Goal: Browse casually: Explore the website without a specific task or goal

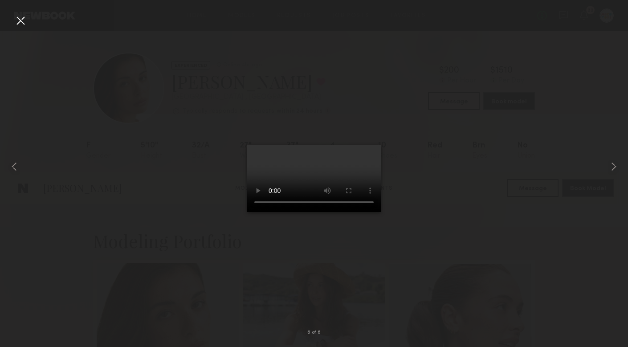
scroll to position [1040, 0]
click at [16, 18] on div at bounding box center [20, 20] width 14 height 14
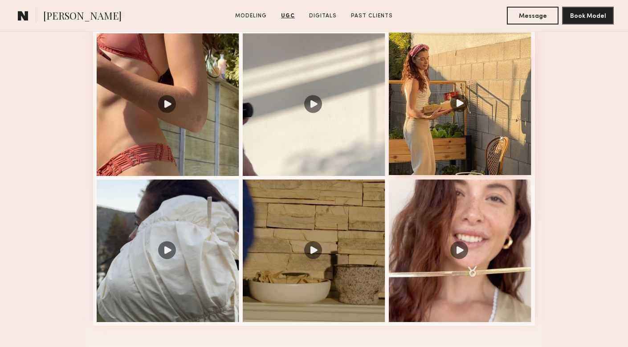
scroll to position [951, 0]
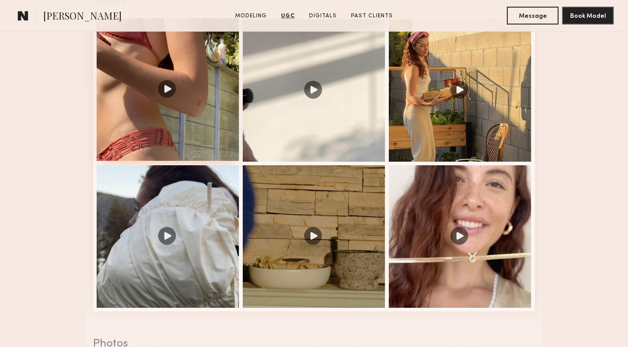
click at [193, 143] on div at bounding box center [168, 89] width 143 height 143
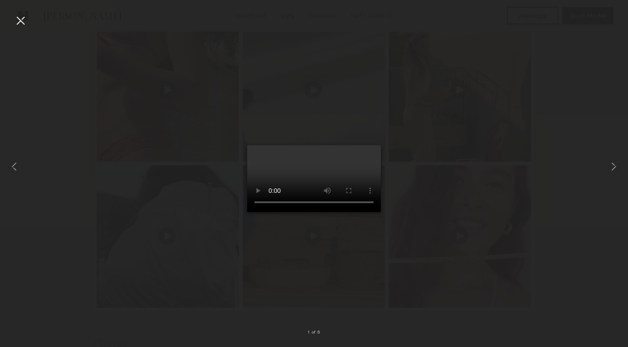
click at [20, 26] on div at bounding box center [20, 20] width 14 height 14
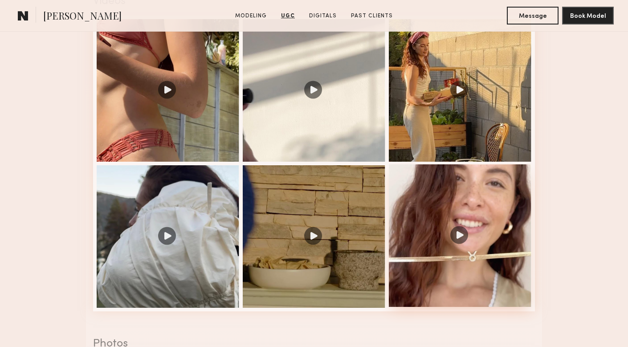
click at [468, 201] on div at bounding box center [460, 235] width 143 height 143
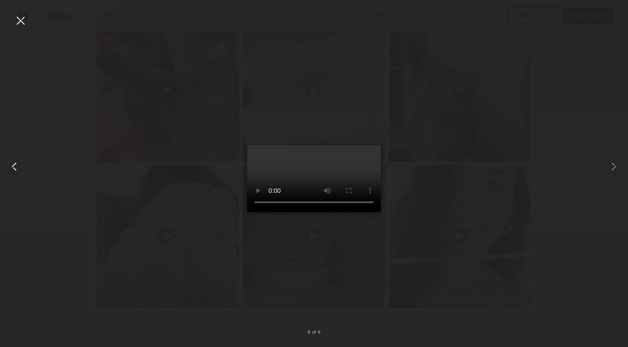
click at [21, 33] on div at bounding box center [12, 166] width 25 height 304
click at [22, 26] on div at bounding box center [20, 20] width 14 height 14
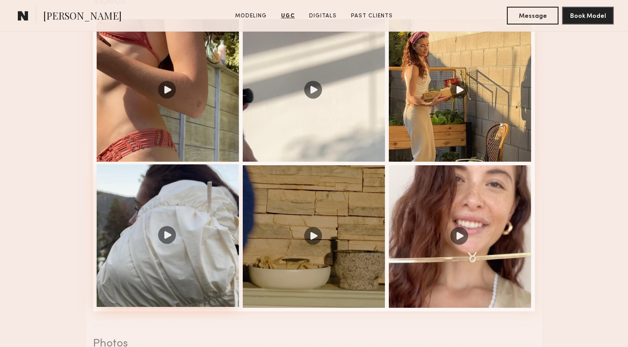
click at [126, 195] on div at bounding box center [168, 235] width 143 height 143
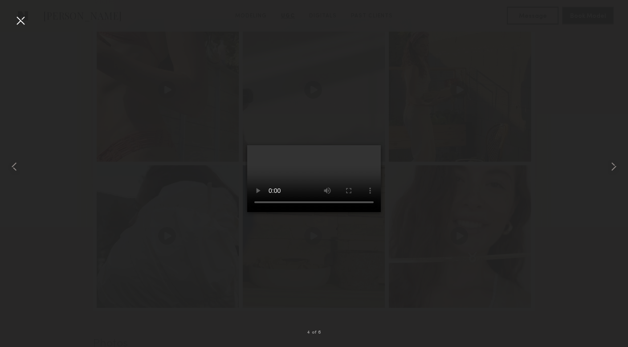
click at [21, 22] on div at bounding box center [20, 20] width 14 height 14
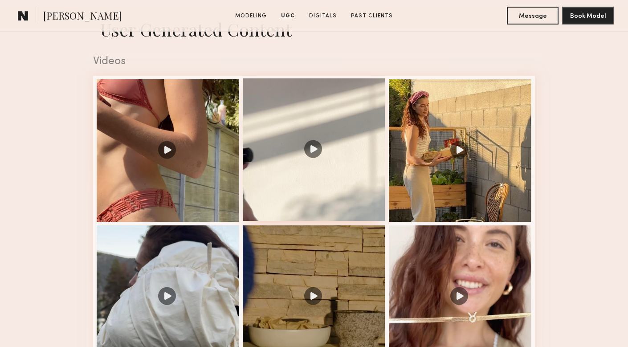
scroll to position [855, 0]
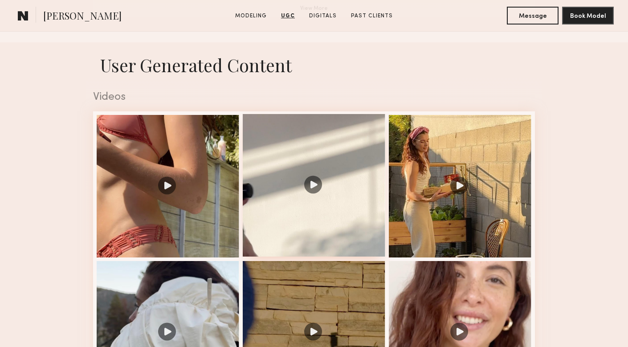
click at [342, 136] on div at bounding box center [314, 185] width 143 height 143
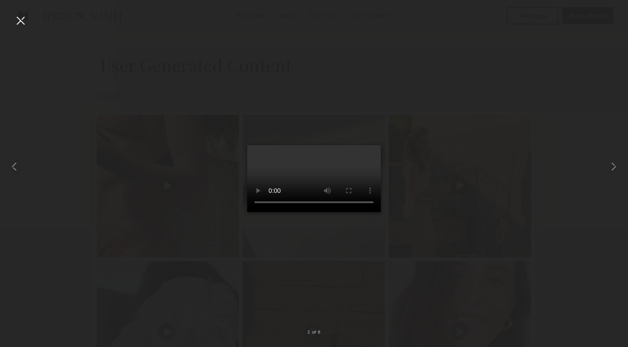
click at [26, 20] on div at bounding box center [20, 20] width 14 height 14
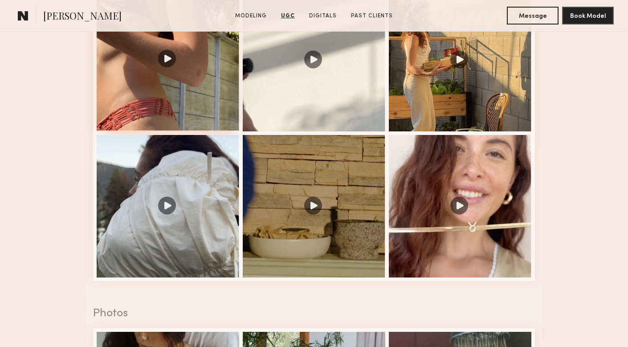
scroll to position [1044, 0]
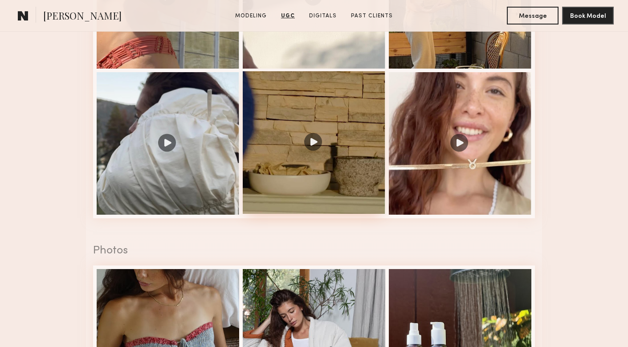
click at [293, 198] on div at bounding box center [314, 142] width 143 height 143
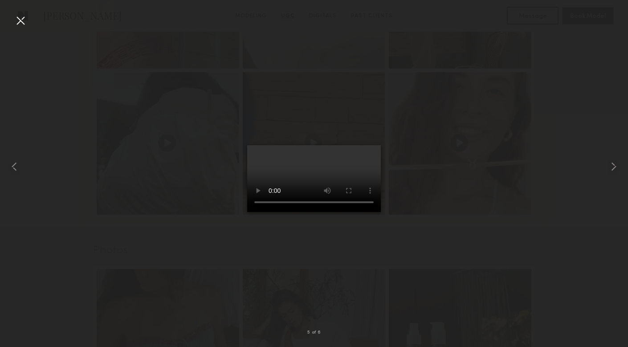
click at [346, 0] on nb-gallery-light "5 of 6" at bounding box center [314, 173] width 628 height 347
